Goal: Task Accomplishment & Management: Use online tool/utility

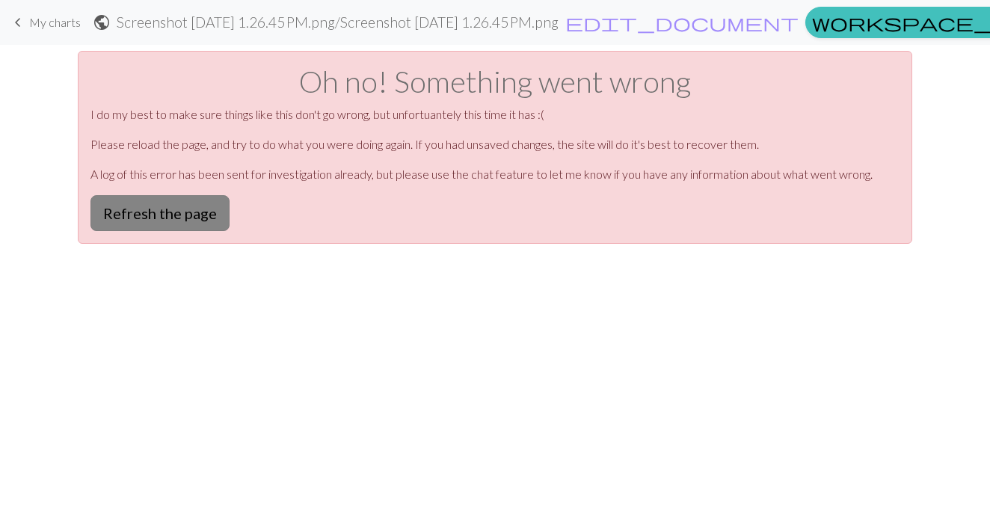
click at [170, 215] on button "Refresh the page" at bounding box center [159, 213] width 139 height 36
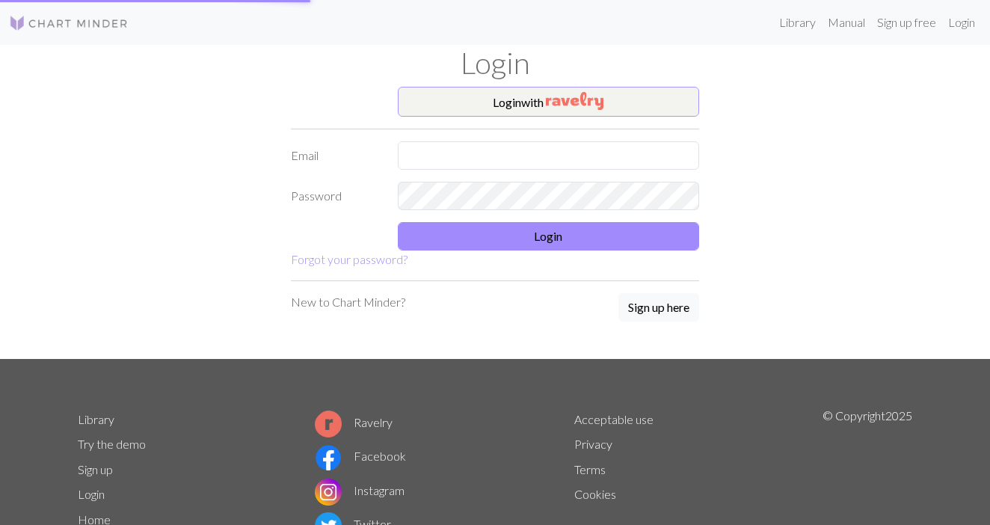
click at [526, 97] on button "Login with" at bounding box center [549, 102] width 302 height 30
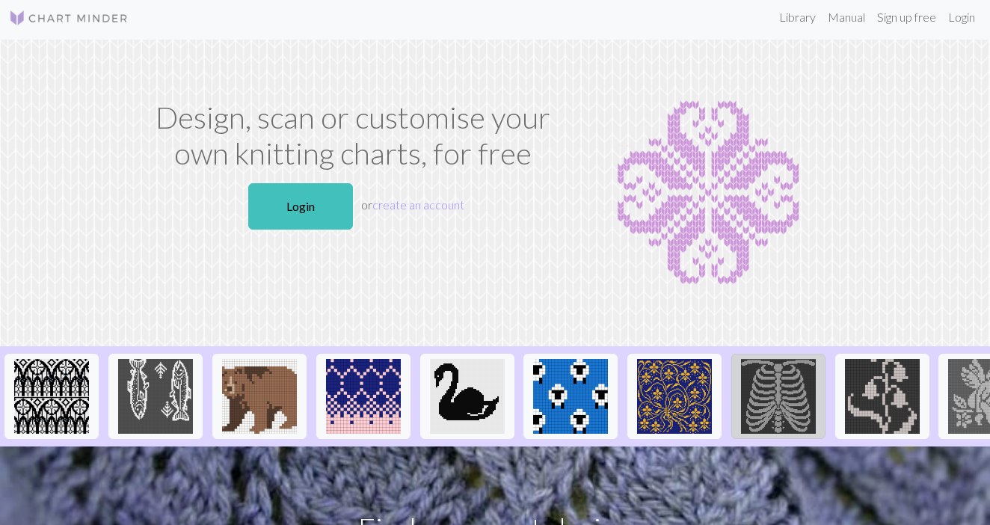
scroll to position [7, 0]
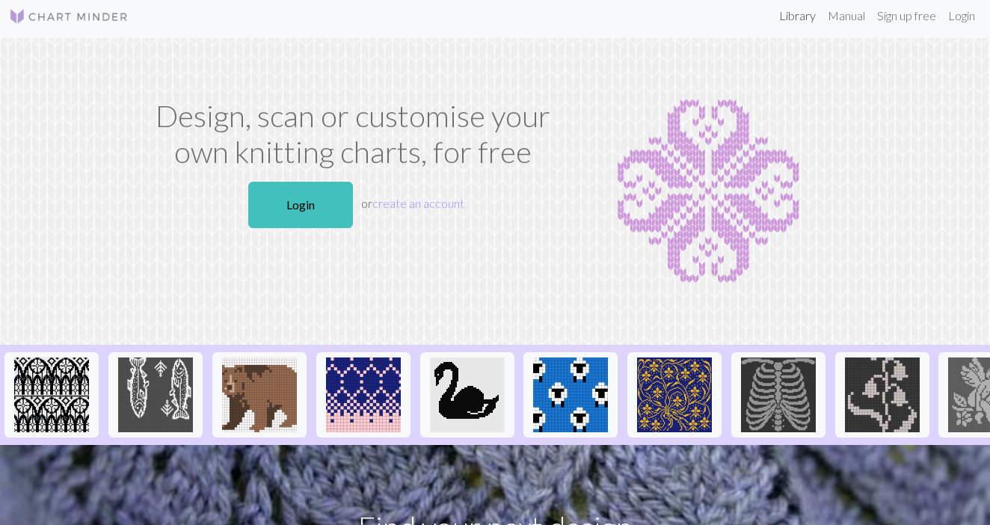
click at [790, 18] on link "Library" at bounding box center [797, 16] width 49 height 30
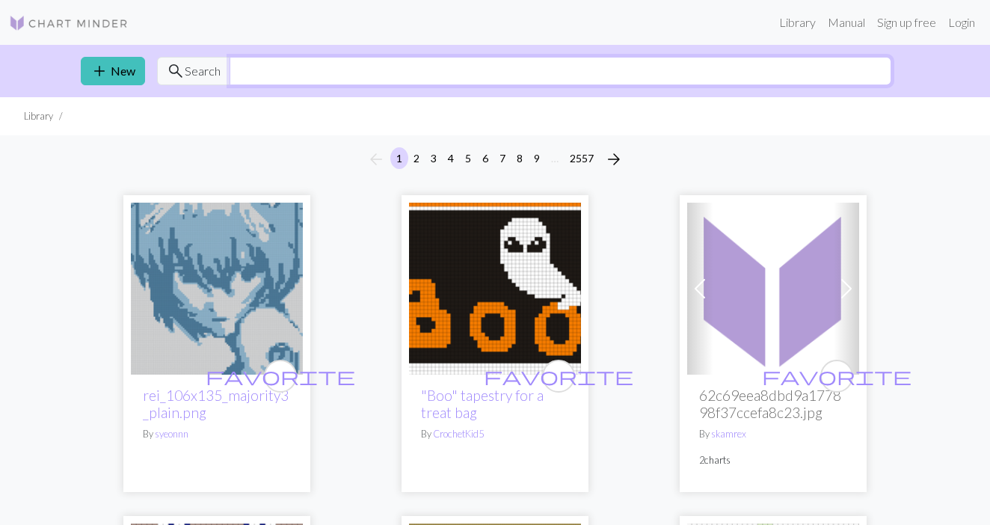
click at [496, 69] on input "text" at bounding box center [561, 71] width 662 height 28
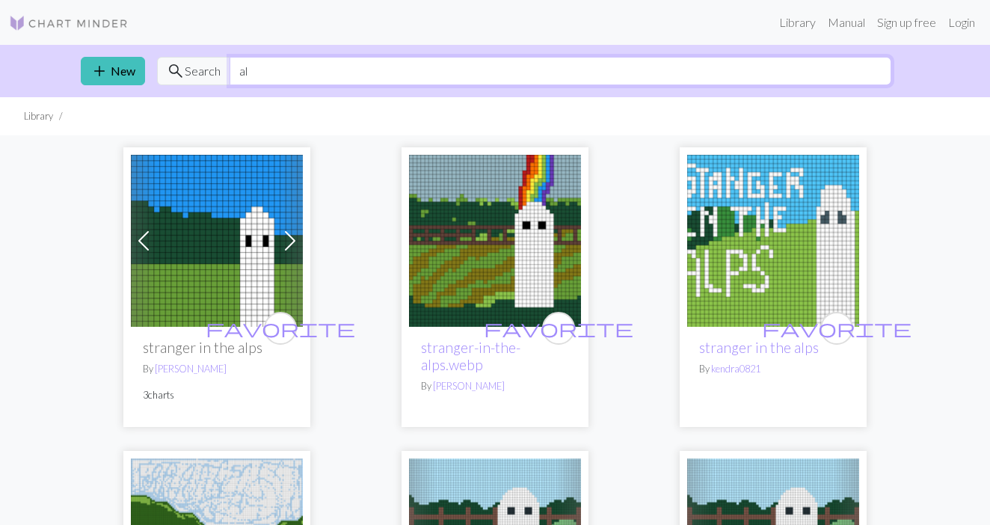
type input "a"
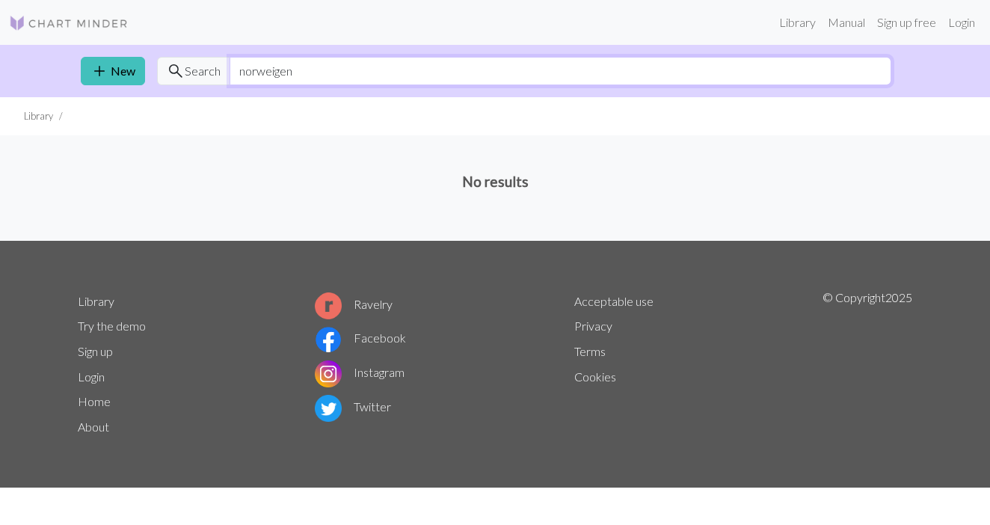
type input "norweigen"
click at [41, 112] on li "Library" at bounding box center [38, 116] width 29 height 14
drag, startPoint x: 295, startPoint y: 65, endPoint x: 195, endPoint y: 62, distance: 100.2
click at [195, 62] on div "search Search norweigen" at bounding box center [524, 71] width 734 height 28
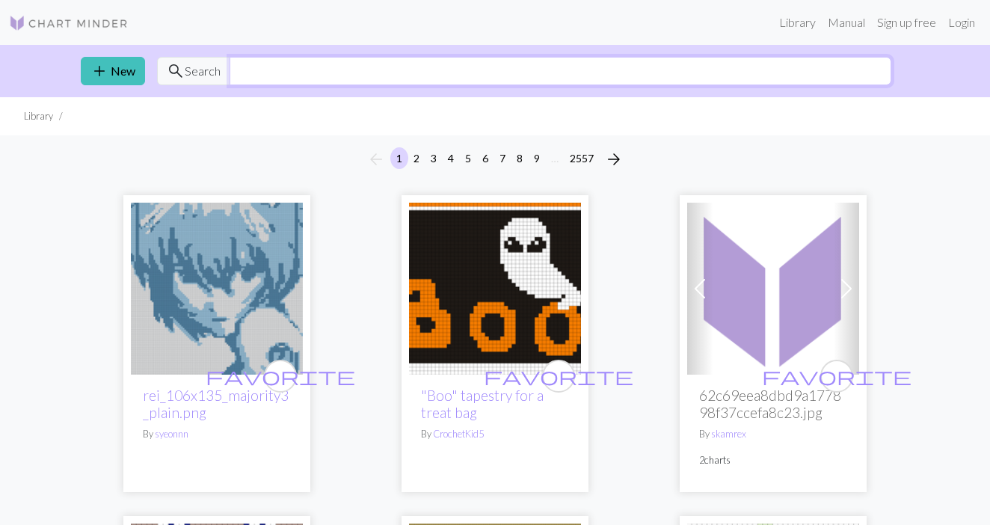
scroll to position [16, 0]
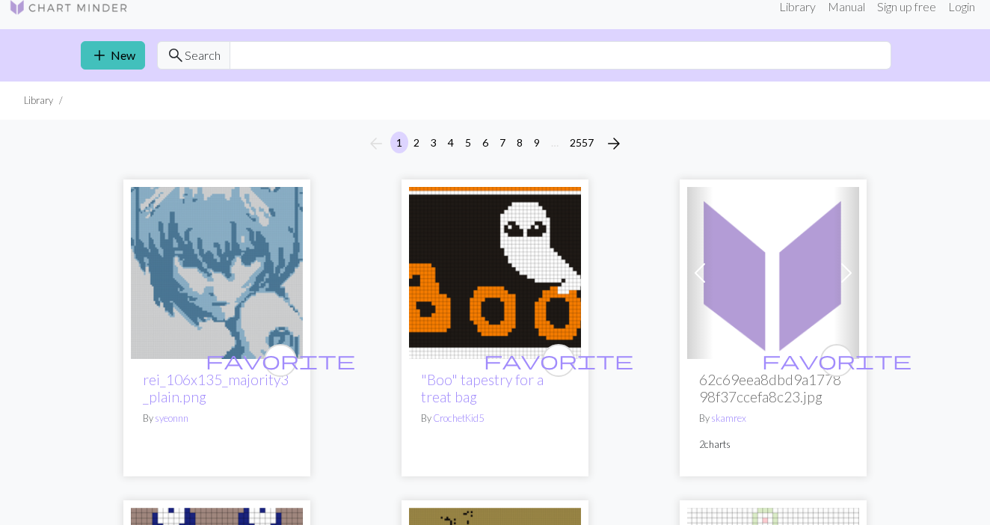
click at [485, 145] on button "6" at bounding box center [485, 143] width 18 height 22
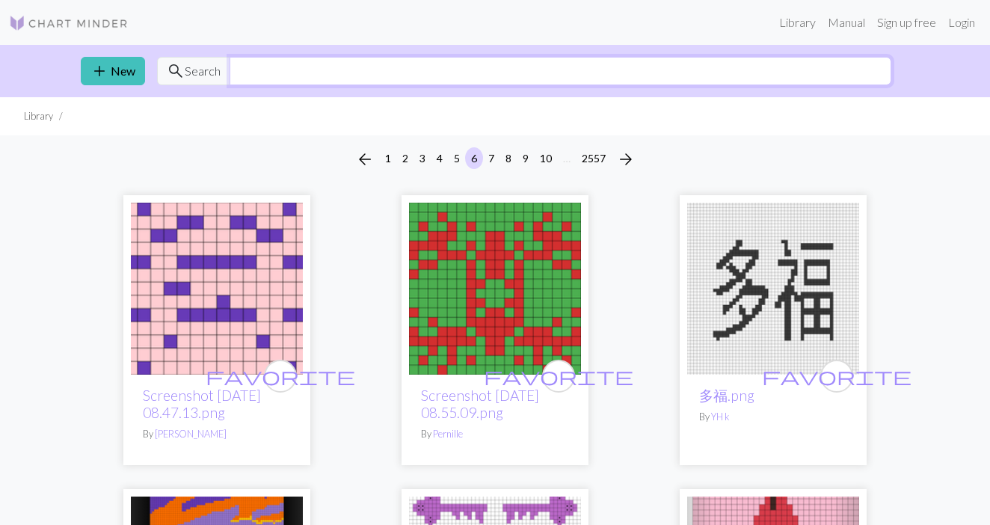
click at [393, 71] on input "text" at bounding box center [561, 71] width 662 height 28
type input "halloween"
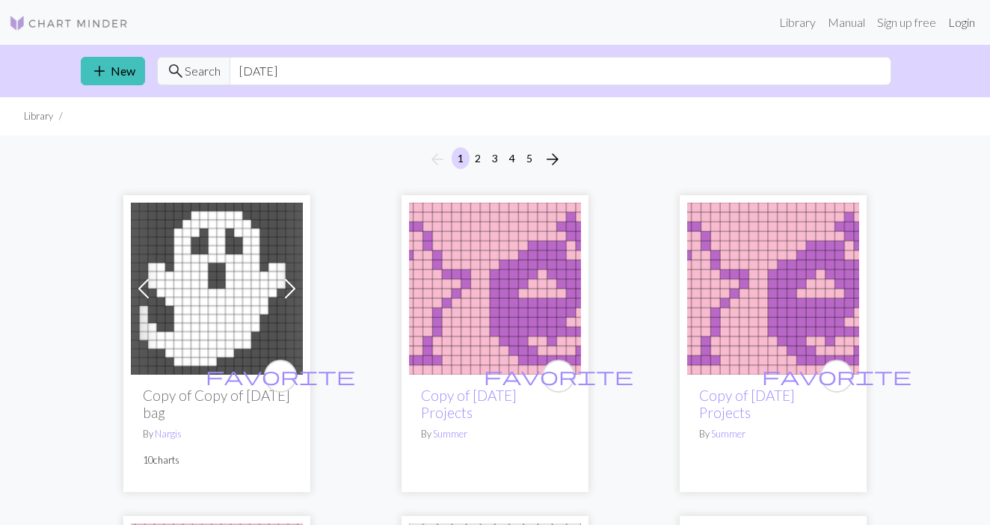
click at [957, 31] on link "Login" at bounding box center [961, 22] width 39 height 30
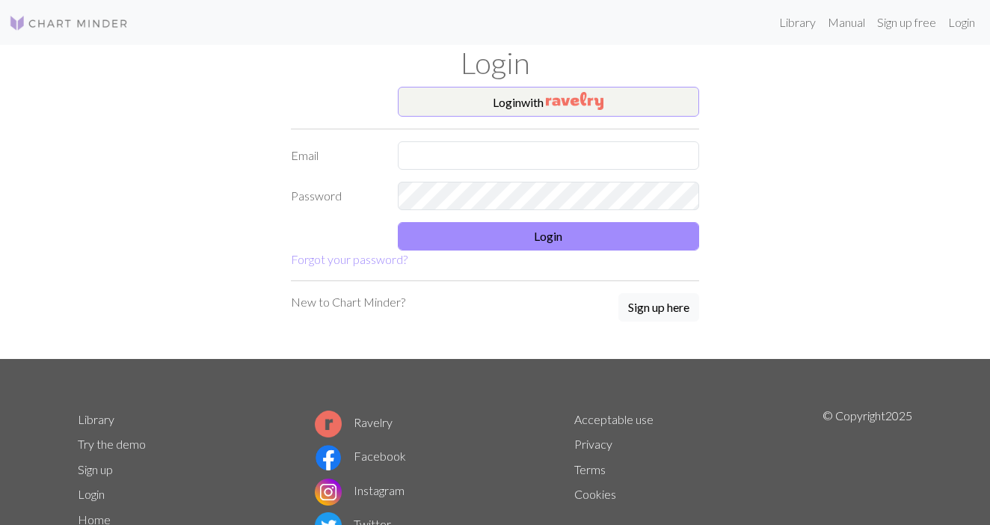
click at [633, 96] on button "Login with" at bounding box center [549, 102] width 302 height 30
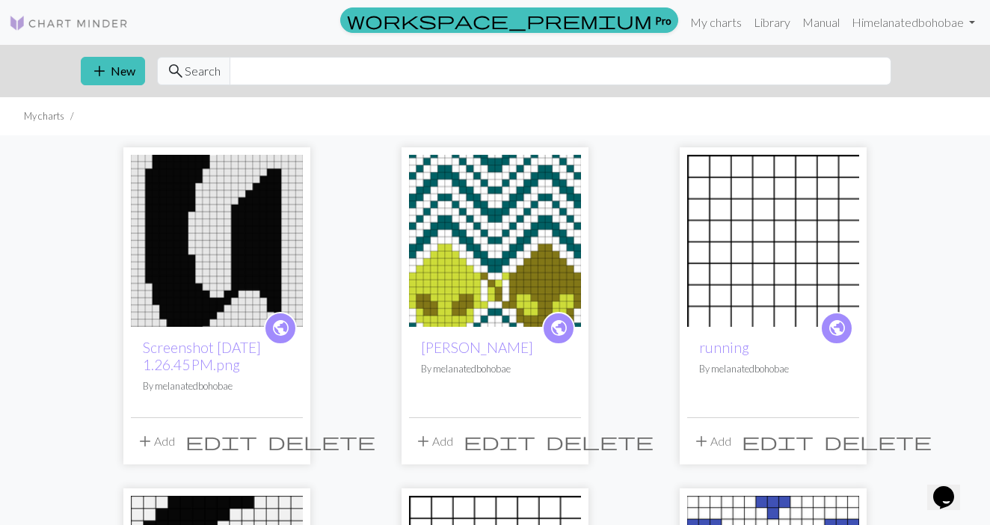
click at [844, 447] on span "delete" at bounding box center [878, 441] width 108 height 21
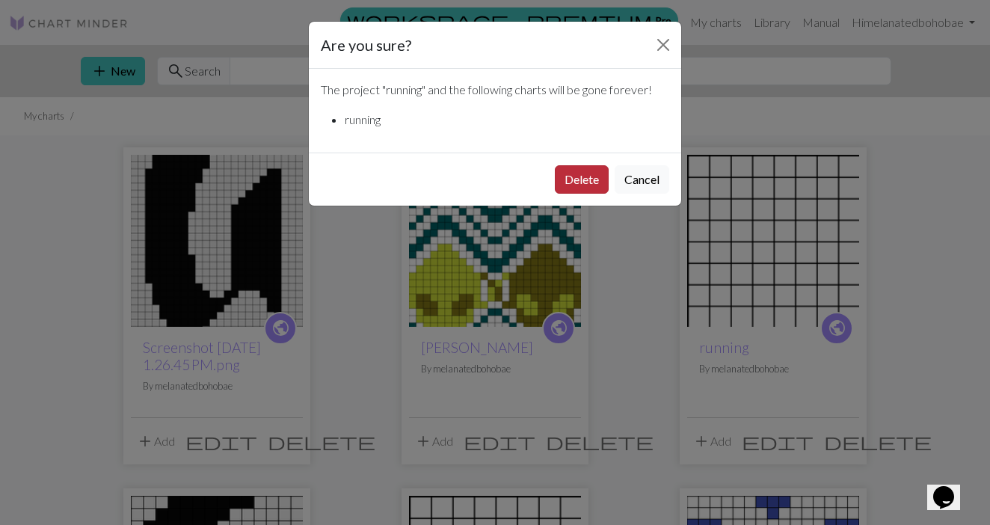
click at [579, 180] on button "Delete" at bounding box center [582, 179] width 54 height 28
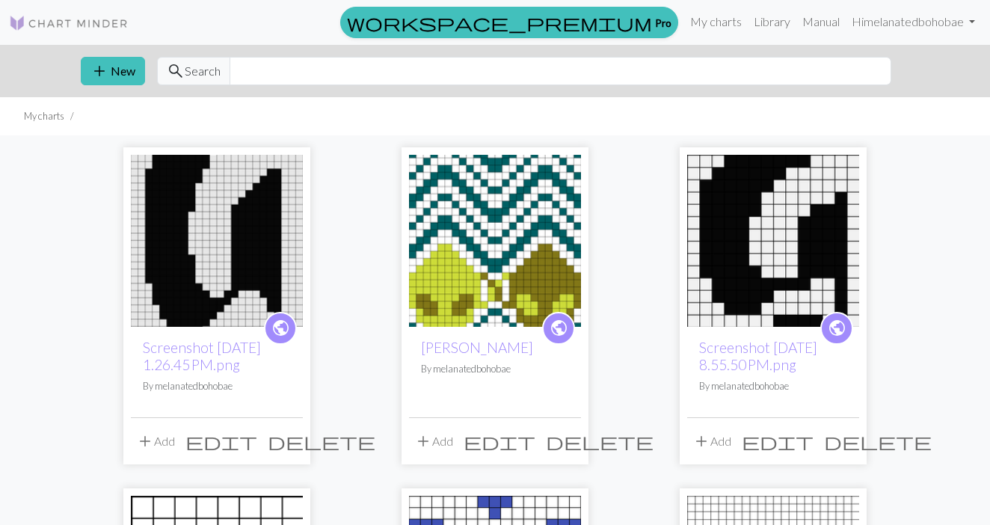
click at [564, 441] on span "delete" at bounding box center [600, 441] width 108 height 21
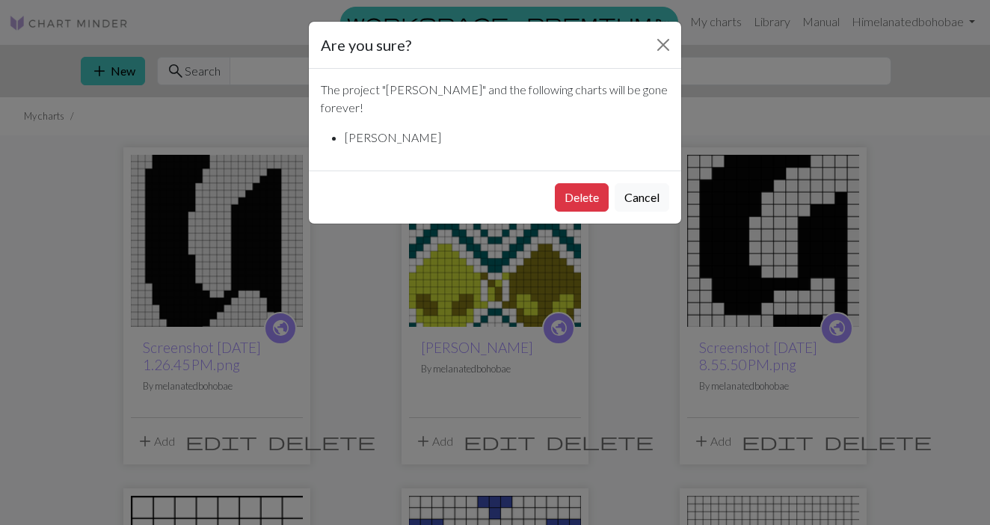
click at [574, 194] on div "Delete Cancel" at bounding box center [495, 196] width 372 height 53
click at [575, 183] on button "Delete" at bounding box center [582, 197] width 54 height 28
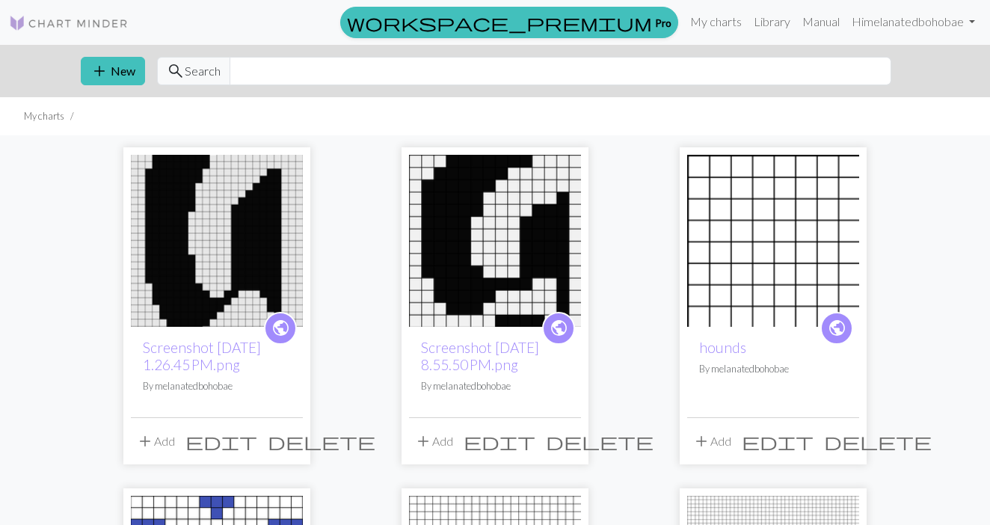
click at [573, 446] on span "delete" at bounding box center [600, 441] width 108 height 21
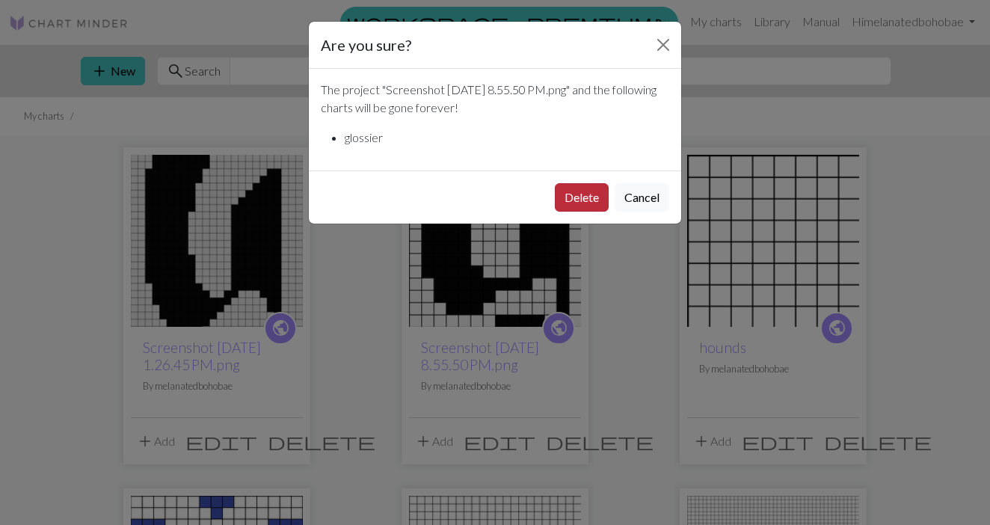
click at [579, 203] on button "Delete" at bounding box center [582, 197] width 54 height 28
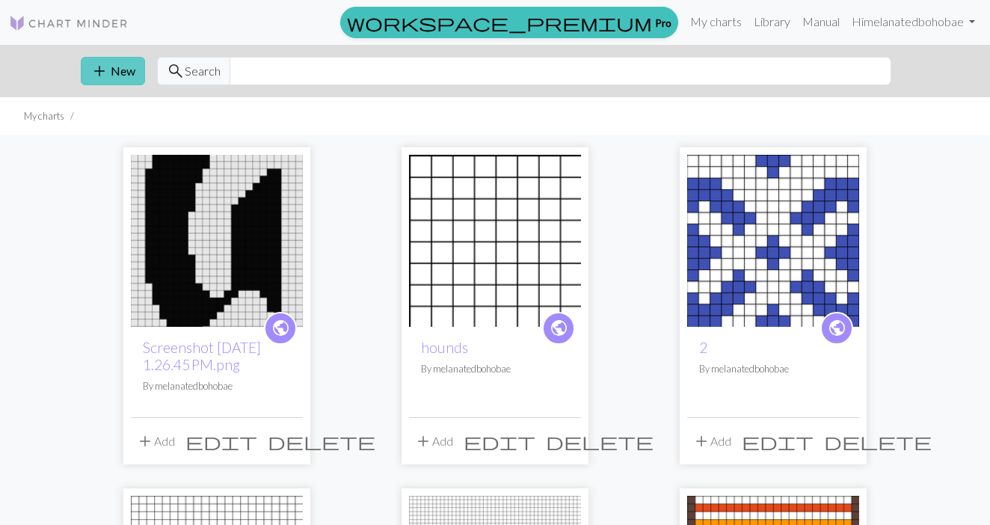
click at [135, 73] on button "add New" at bounding box center [113, 71] width 64 height 28
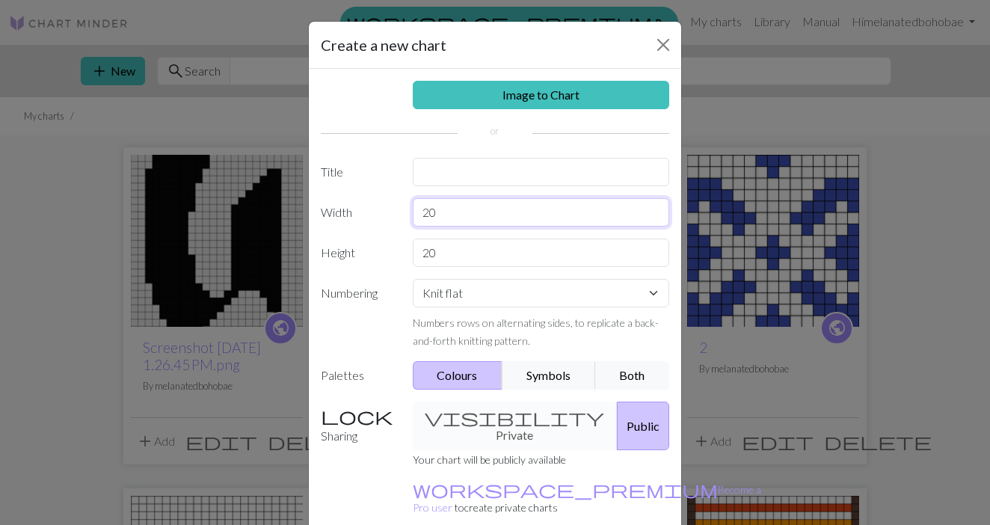
drag, startPoint x: 453, startPoint y: 218, endPoint x: 399, endPoint y: 206, distance: 55.9
click at [399, 206] on div "Width 20" at bounding box center [495, 212] width 366 height 28
type input "24"
drag, startPoint x: 438, startPoint y: 246, endPoint x: 399, endPoint y: 244, distance: 39.7
click at [399, 244] on div "Height 20" at bounding box center [495, 253] width 366 height 28
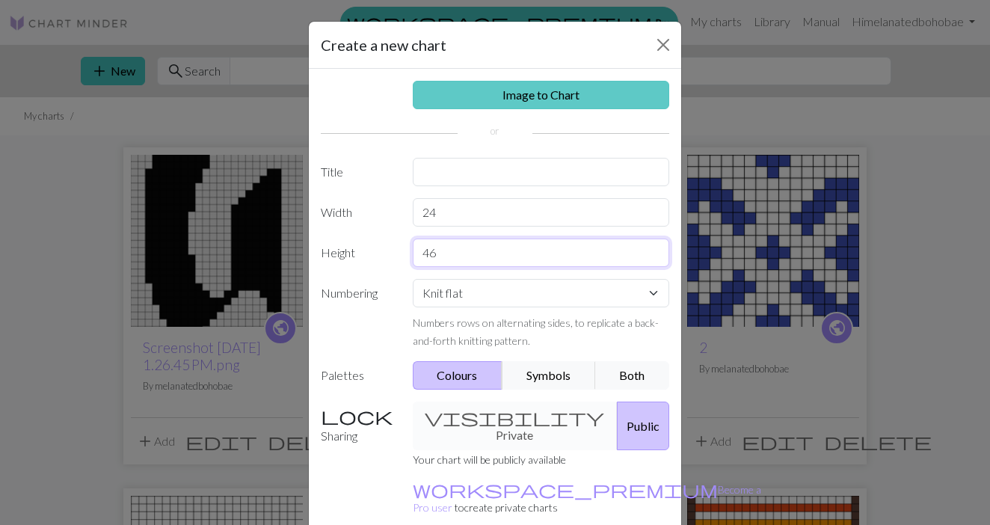
type input "46"
click at [550, 90] on link "Image to Chart" at bounding box center [541, 95] width 257 height 28
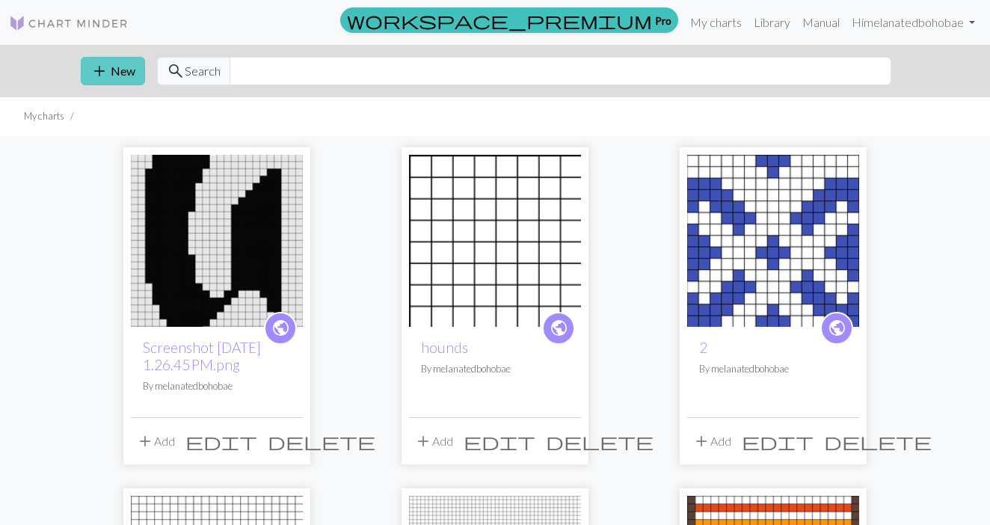
click at [94, 67] on span "add" at bounding box center [99, 71] width 18 height 21
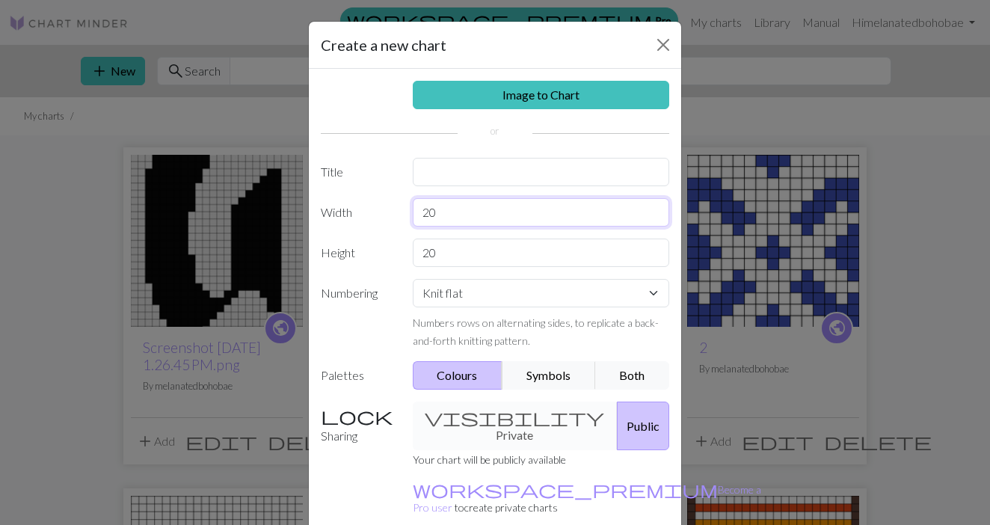
drag, startPoint x: 438, startPoint y: 213, endPoint x: 407, endPoint y: 212, distance: 30.7
click at [407, 212] on div "20" at bounding box center [541, 212] width 275 height 28
type input "24"
drag, startPoint x: 444, startPoint y: 251, endPoint x: 403, endPoint y: 249, distance: 41.2
click at [404, 249] on div "20" at bounding box center [541, 253] width 275 height 28
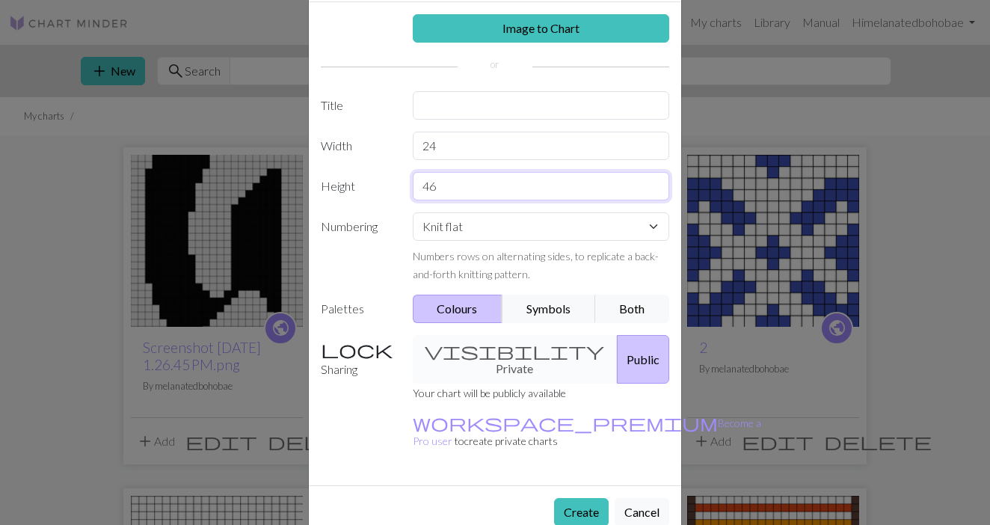
scroll to position [66, 0]
type input "46"
click at [576, 499] on button "Create" at bounding box center [581, 513] width 55 height 28
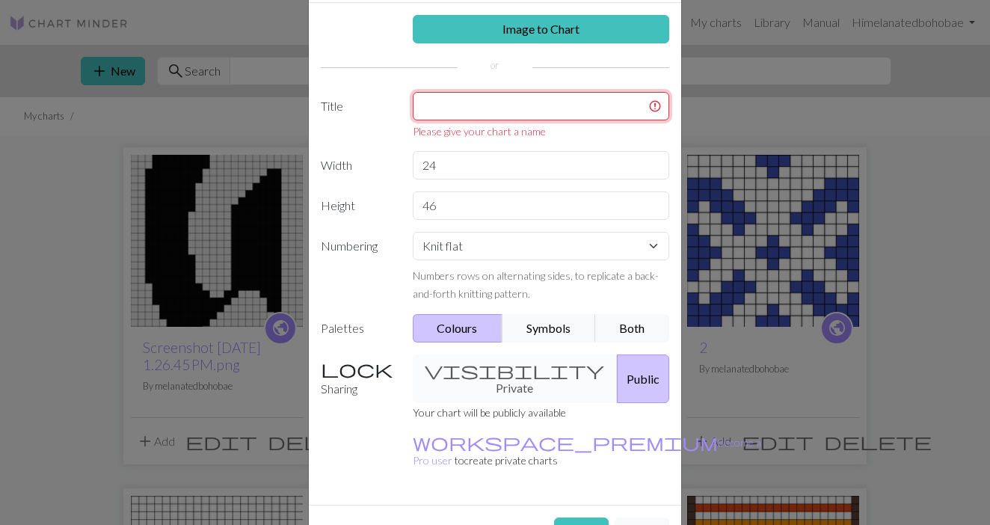
click at [490, 98] on input "text" at bounding box center [541, 106] width 257 height 28
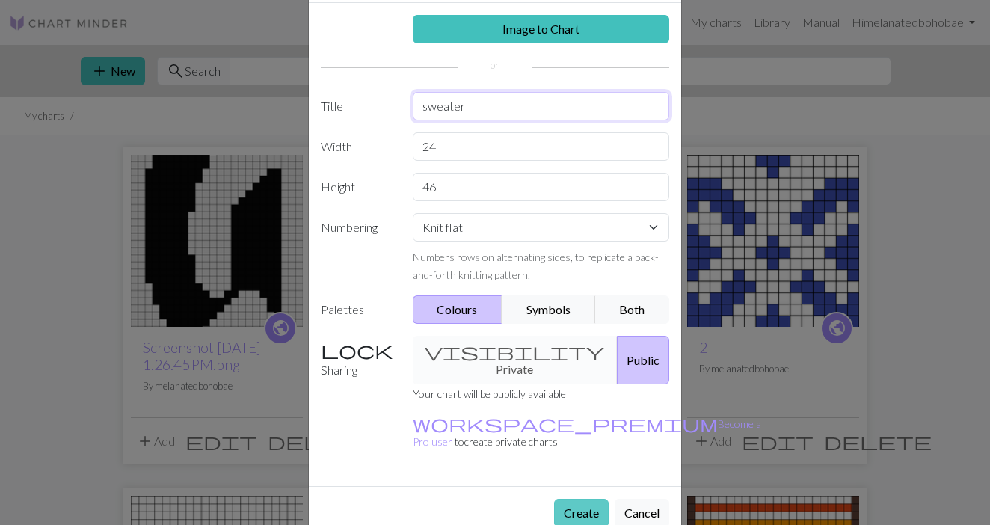
type input "sweater"
click at [578, 499] on button "Create" at bounding box center [581, 513] width 55 height 28
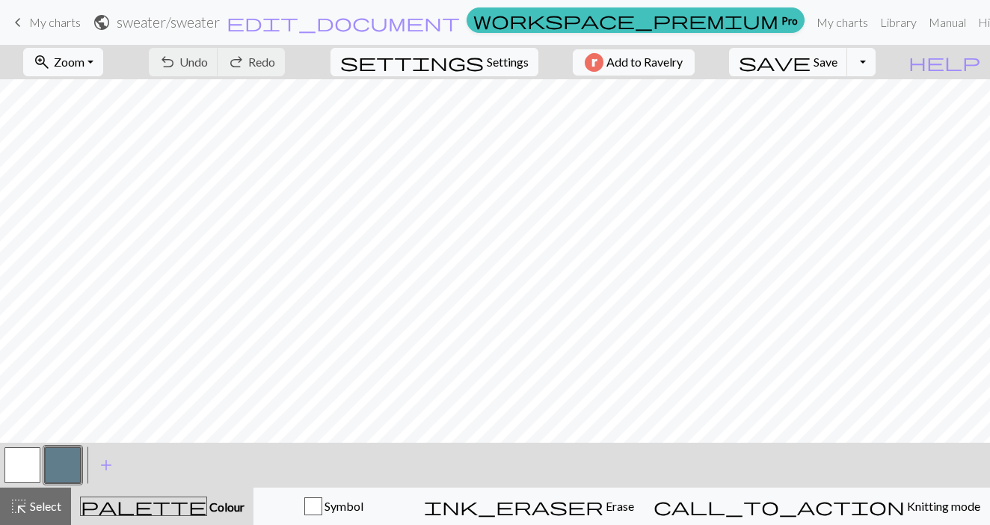
scroll to position [392, 0]
click at [103, 64] on button "zoom_in Zoom Zoom" at bounding box center [63, 62] width 80 height 28
click at [91, 176] on button "50%" at bounding box center [83, 179] width 118 height 24
click at [103, 76] on button "zoom_in Zoom Zoom" at bounding box center [63, 62] width 80 height 28
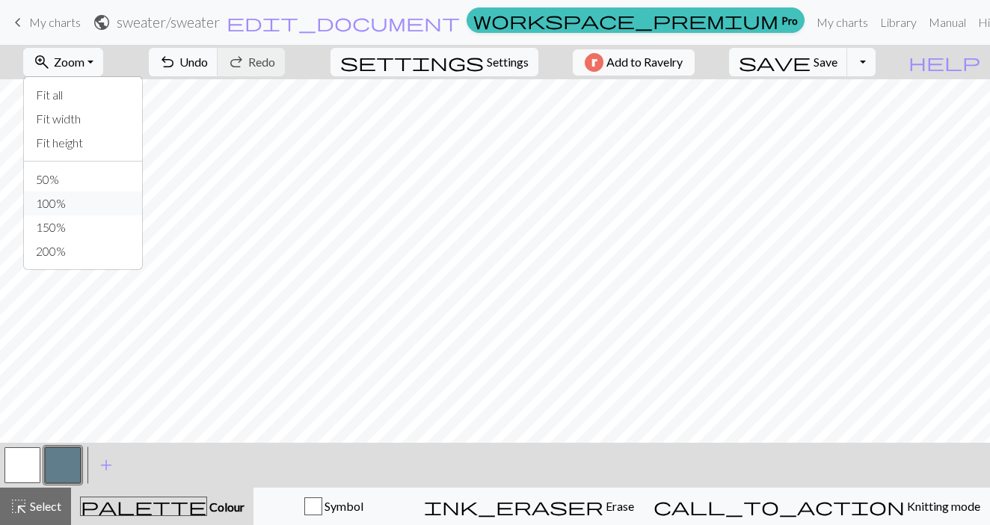
click at [83, 198] on button "100%" at bounding box center [83, 203] width 118 height 24
click at [28, 464] on button "button" at bounding box center [22, 465] width 36 height 36
click at [60, 467] on button "button" at bounding box center [63, 465] width 36 height 36
click at [25, 463] on button "button" at bounding box center [22, 465] width 36 height 36
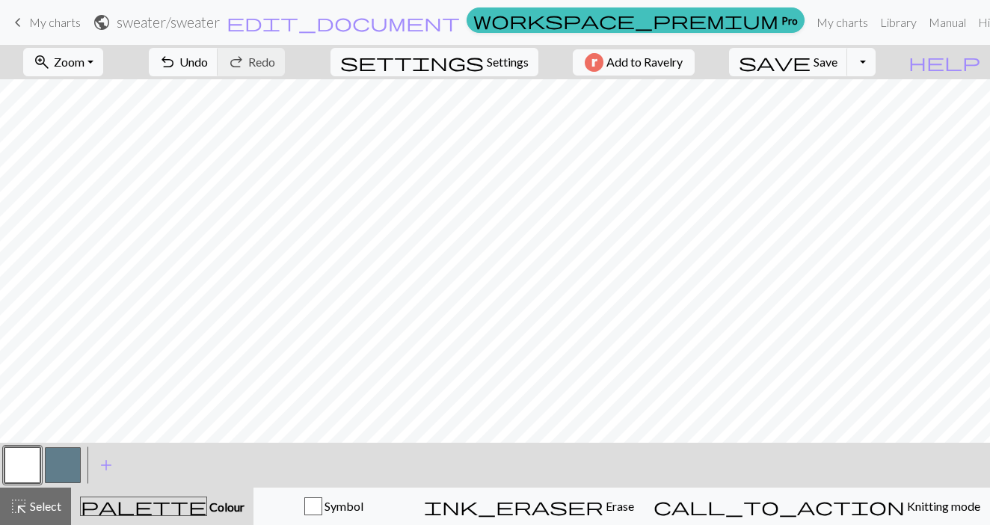
click at [69, 469] on button "button" at bounding box center [63, 465] width 36 height 36
click at [27, 462] on button "button" at bounding box center [22, 465] width 36 height 36
click at [61, 461] on button "button" at bounding box center [63, 465] width 36 height 36
click at [208, 61] on span "Undo" at bounding box center [193, 62] width 28 height 14
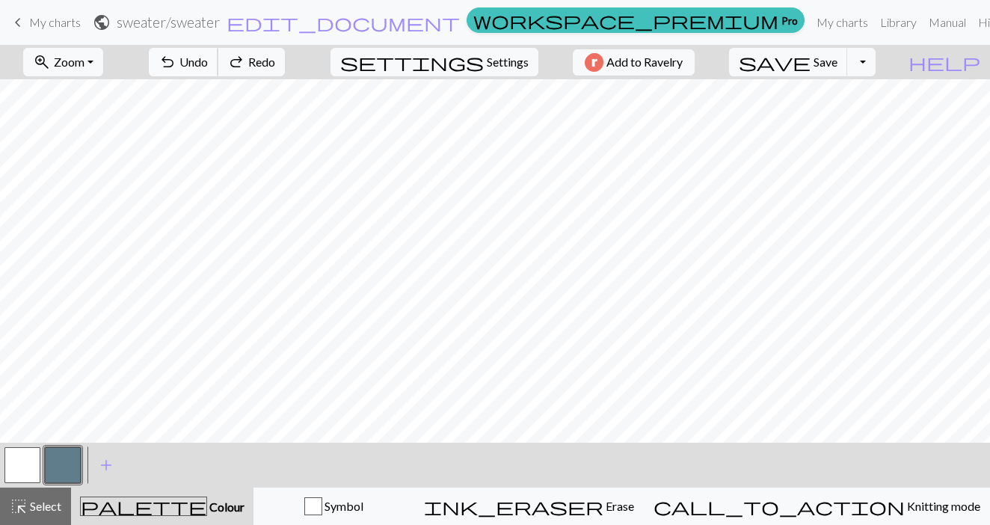
click at [208, 61] on span "Undo" at bounding box center [193, 62] width 28 height 14
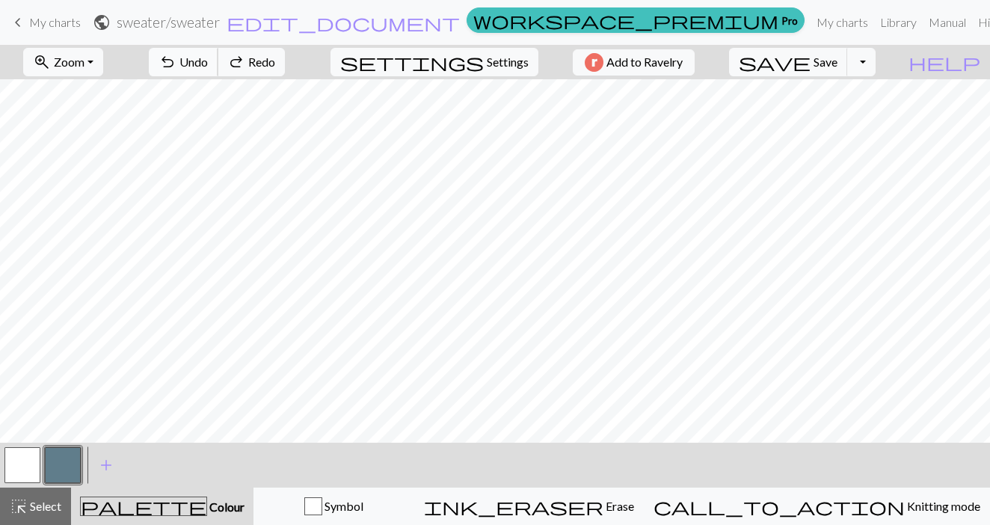
click at [208, 61] on span "Undo" at bounding box center [193, 62] width 28 height 14
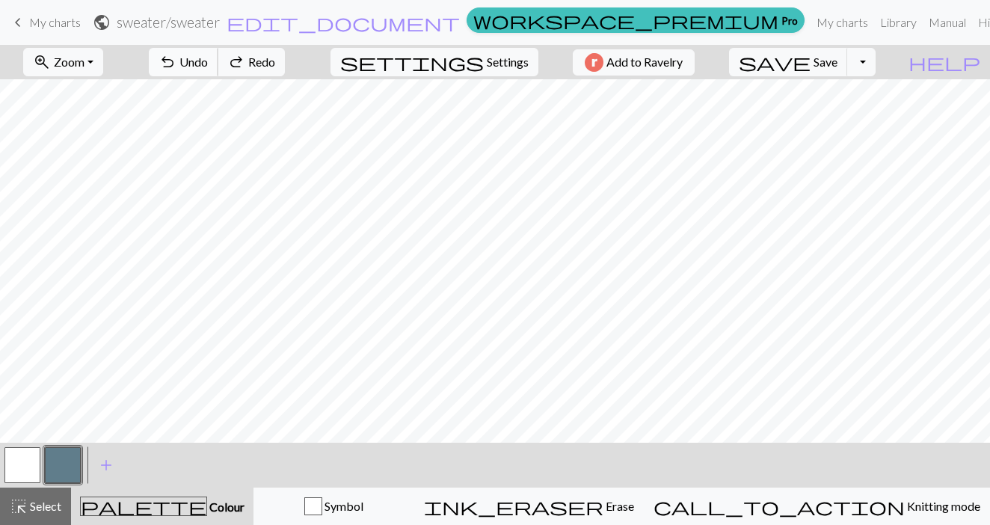
click at [208, 61] on span "Undo" at bounding box center [193, 62] width 28 height 14
click at [34, 460] on button "button" at bounding box center [22, 465] width 36 height 36
click at [55, 458] on button "button" at bounding box center [63, 465] width 36 height 36
click at [25, 461] on button "button" at bounding box center [22, 465] width 36 height 36
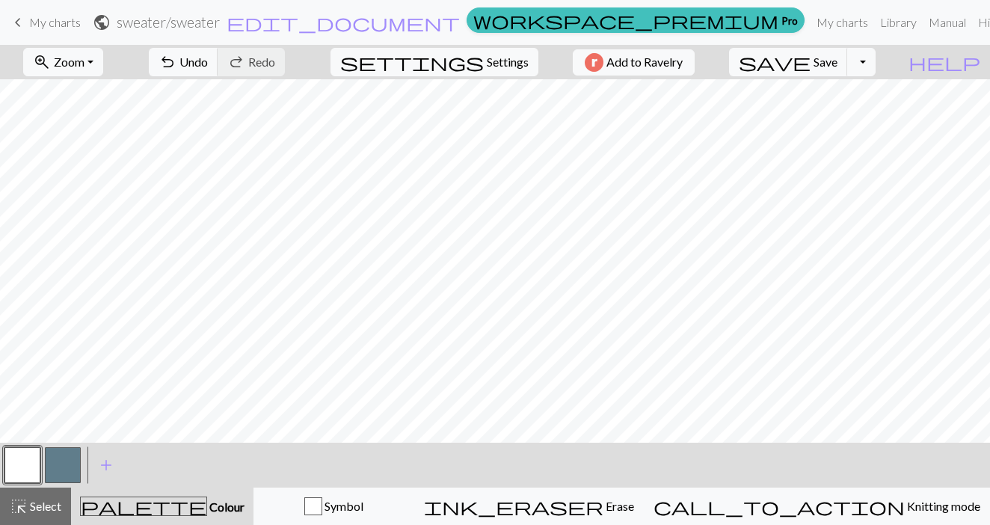
click at [64, 469] on button "button" at bounding box center [63, 465] width 36 height 36
click at [13, 469] on button "button" at bounding box center [22, 465] width 36 height 36
click at [48, 458] on button "button" at bounding box center [63, 465] width 36 height 36
click at [28, 467] on button "button" at bounding box center [22, 465] width 36 height 36
click at [59, 474] on button "button" at bounding box center [63, 465] width 36 height 36
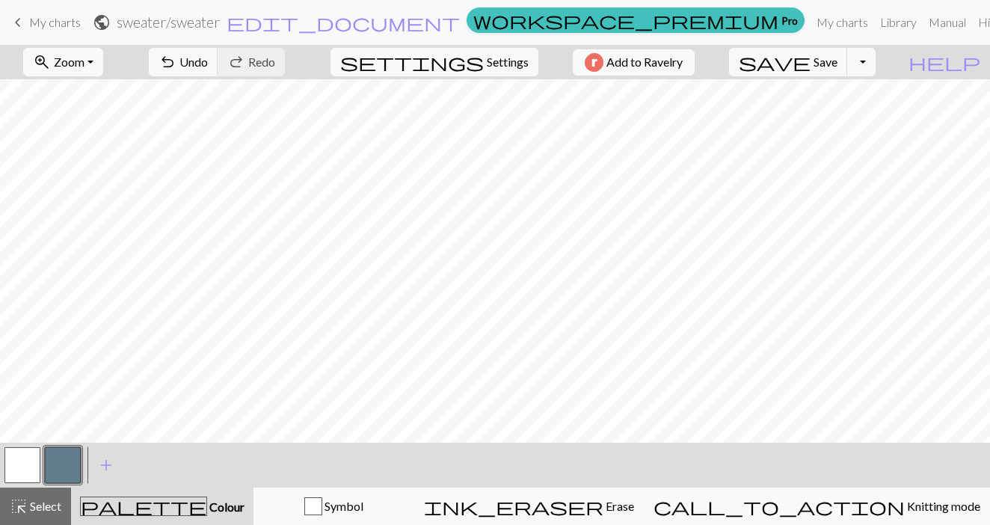
click at [23, 456] on button "button" at bounding box center [22, 465] width 36 height 36
click at [109, 465] on span "add" at bounding box center [106, 465] width 18 height 21
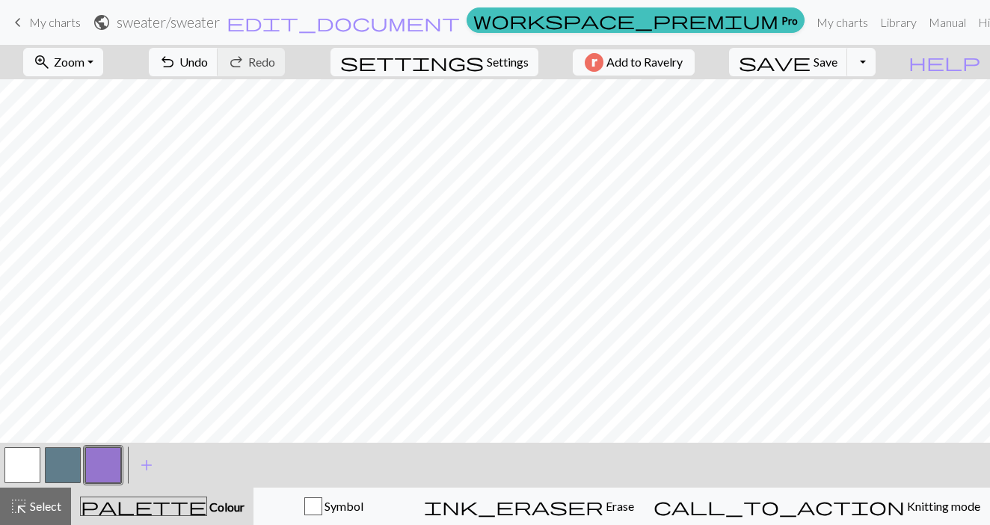
click at [28, 458] on button "button" at bounding box center [22, 465] width 36 height 36
click at [108, 461] on button "button" at bounding box center [103, 465] width 36 height 36
click at [103, 73] on button "zoom_in Zoom Zoom" at bounding box center [63, 62] width 80 height 28
click at [82, 181] on button "50%" at bounding box center [83, 179] width 118 height 24
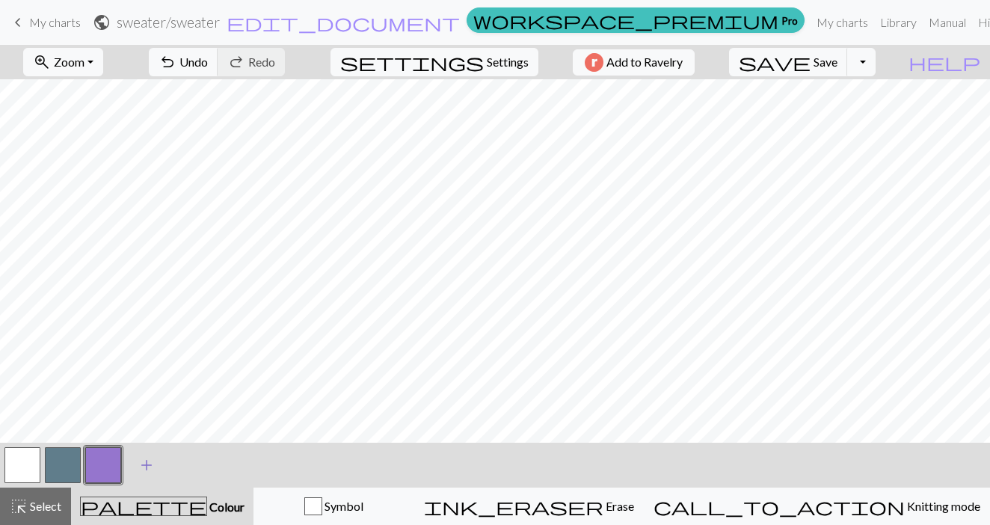
click at [143, 469] on span "add" at bounding box center [147, 465] width 18 height 21
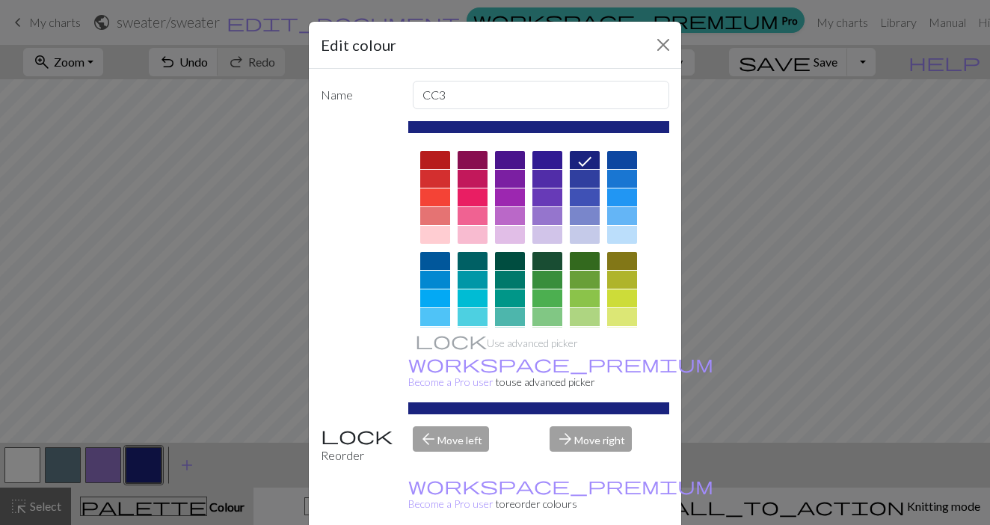
click at [621, 277] on div at bounding box center [622, 280] width 30 height 18
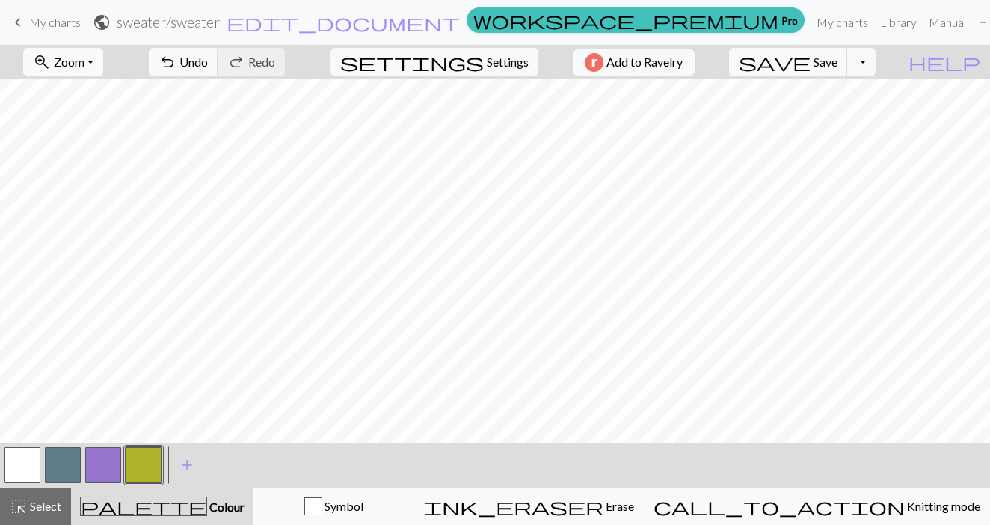
click at [84, 55] on span "Zoom" at bounding box center [69, 62] width 31 height 14
click at [88, 201] on button "100%" at bounding box center [83, 203] width 118 height 24
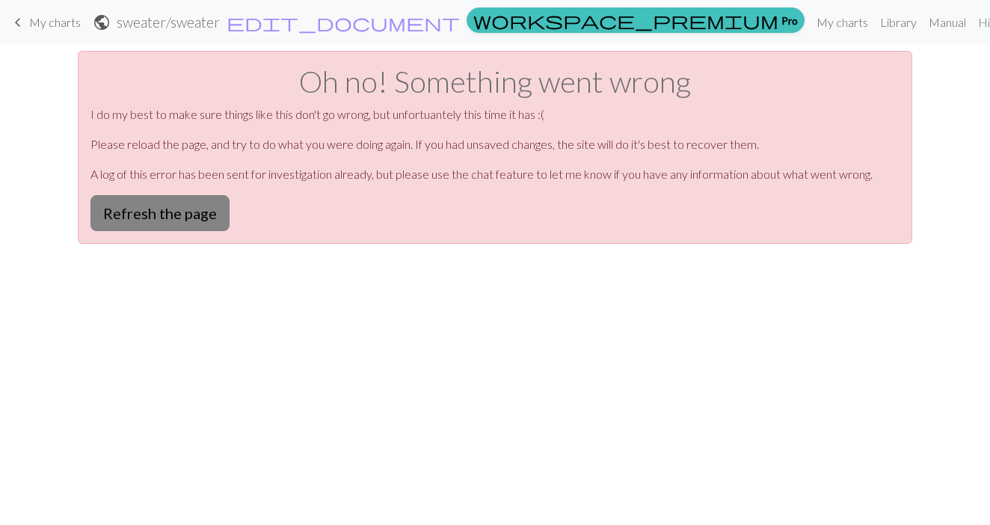
click at [166, 195] on button "Refresh the page" at bounding box center [159, 213] width 139 height 36
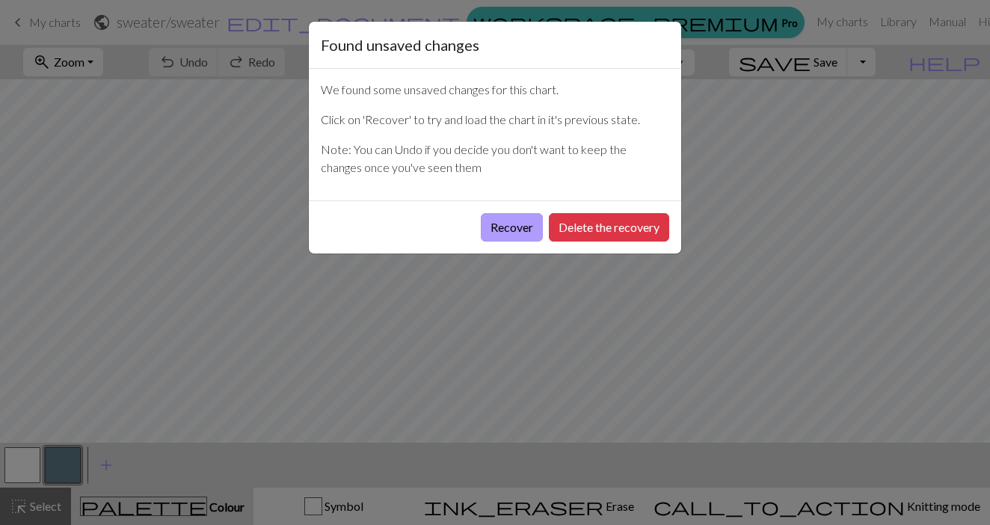
click at [514, 224] on button "Recover" at bounding box center [512, 227] width 62 height 28
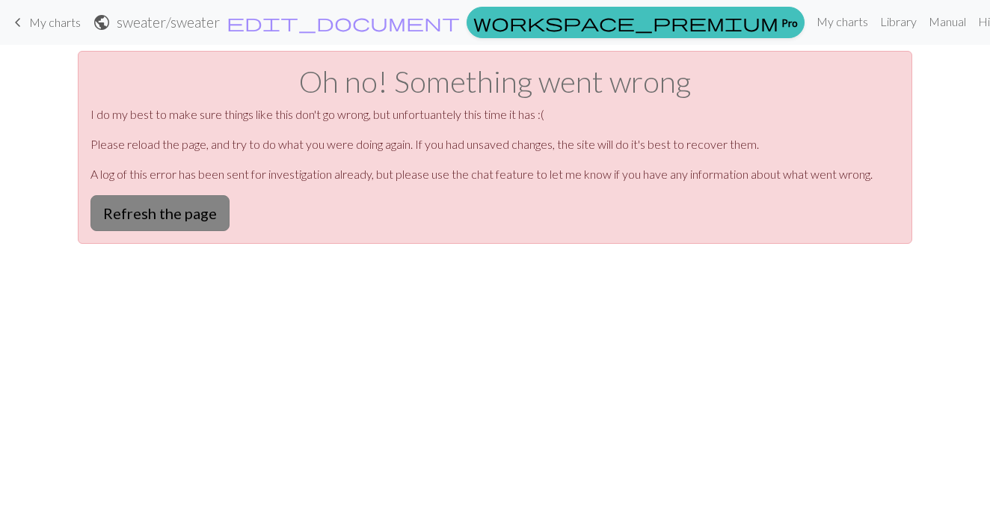
click at [132, 218] on button "Refresh the page" at bounding box center [159, 213] width 139 height 36
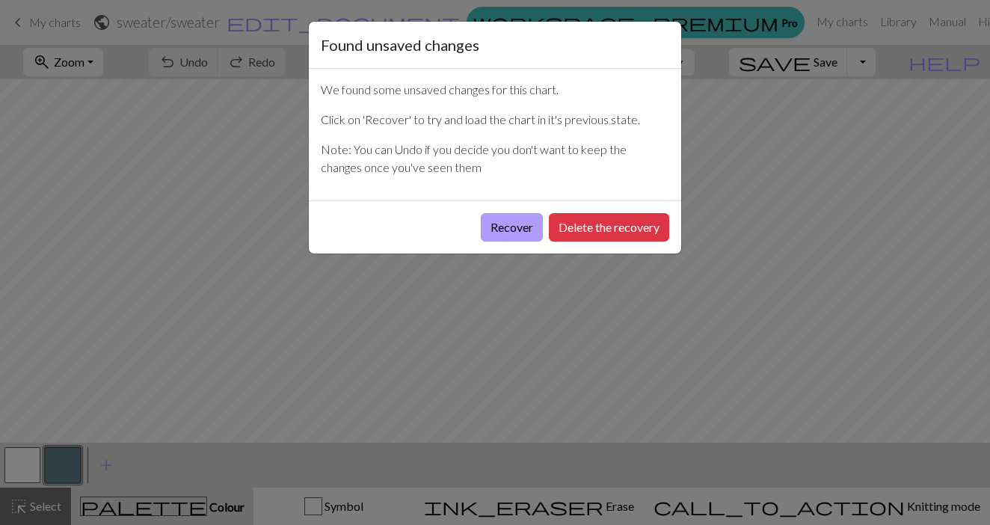
click at [517, 224] on button "Recover" at bounding box center [512, 227] width 62 height 28
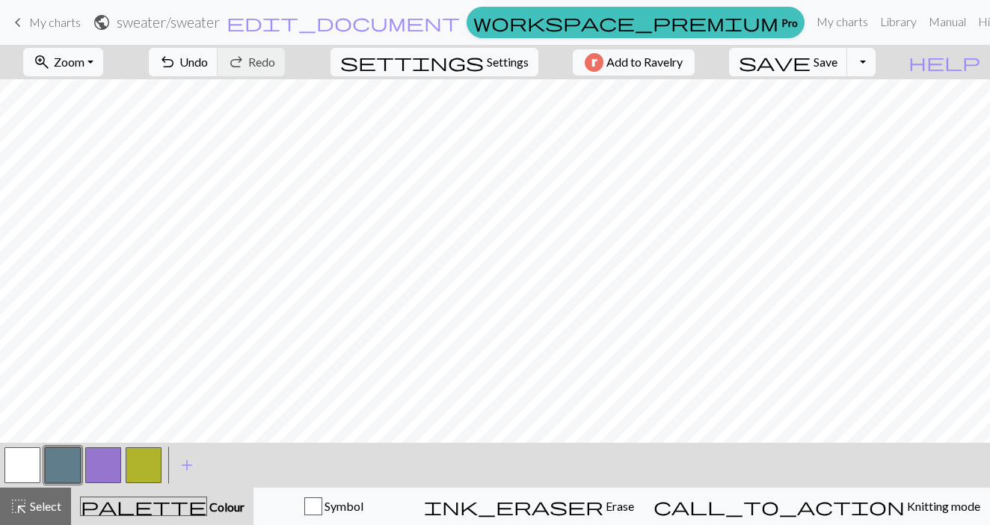
click at [24, 467] on button "button" at bounding box center [22, 465] width 36 height 36
click at [130, 479] on button "button" at bounding box center [144, 465] width 36 height 36
click at [25, 457] on button "button" at bounding box center [22, 465] width 36 height 36
click at [141, 472] on button "button" at bounding box center [144, 465] width 36 height 36
click at [20, 470] on button "button" at bounding box center [22, 465] width 36 height 36
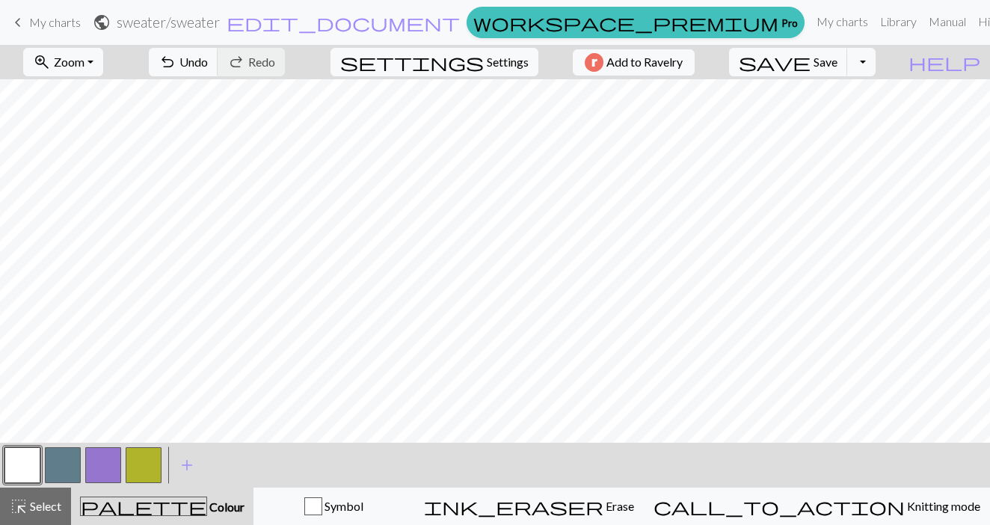
click at [146, 467] on button "button" at bounding box center [144, 465] width 36 height 36
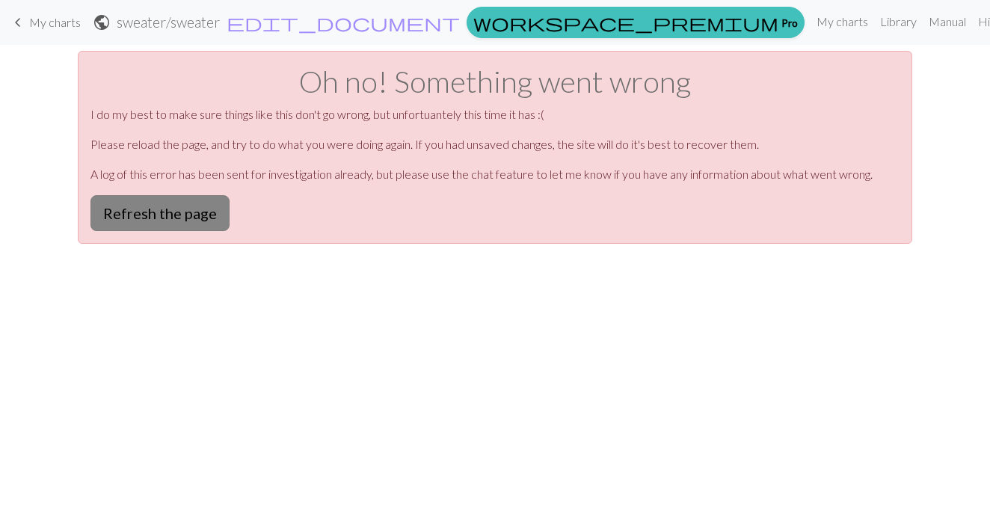
click at [174, 221] on button "Refresh the page" at bounding box center [159, 213] width 139 height 36
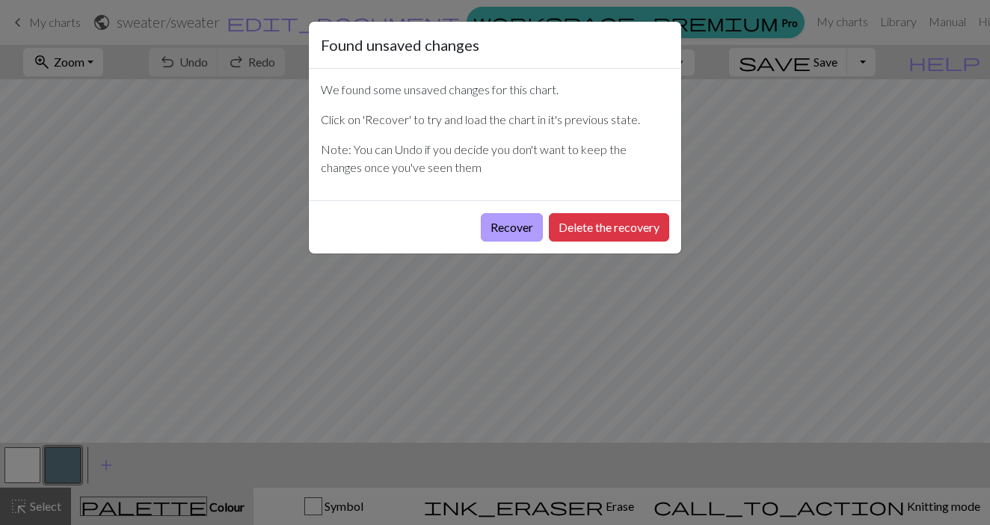
click at [508, 227] on button "Recover" at bounding box center [512, 227] width 62 height 28
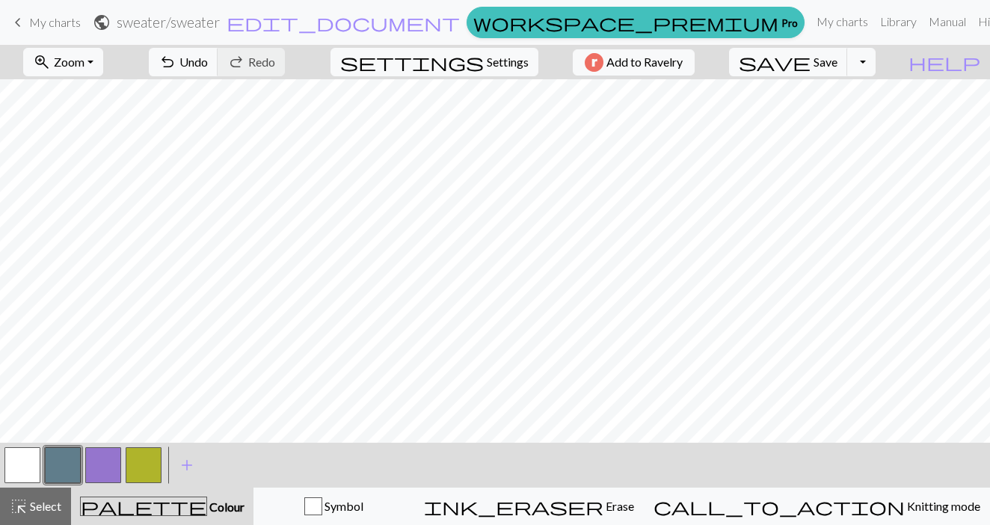
click at [144, 470] on button "button" at bounding box center [144, 465] width 36 height 36
click at [12, 470] on button "button" at bounding box center [22, 465] width 36 height 36
click at [58, 25] on span "My charts" at bounding box center [55, 22] width 52 height 14
click at [810, 68] on span "save" at bounding box center [775, 62] width 72 height 21
